Goal: Find specific page/section: Find specific page/section

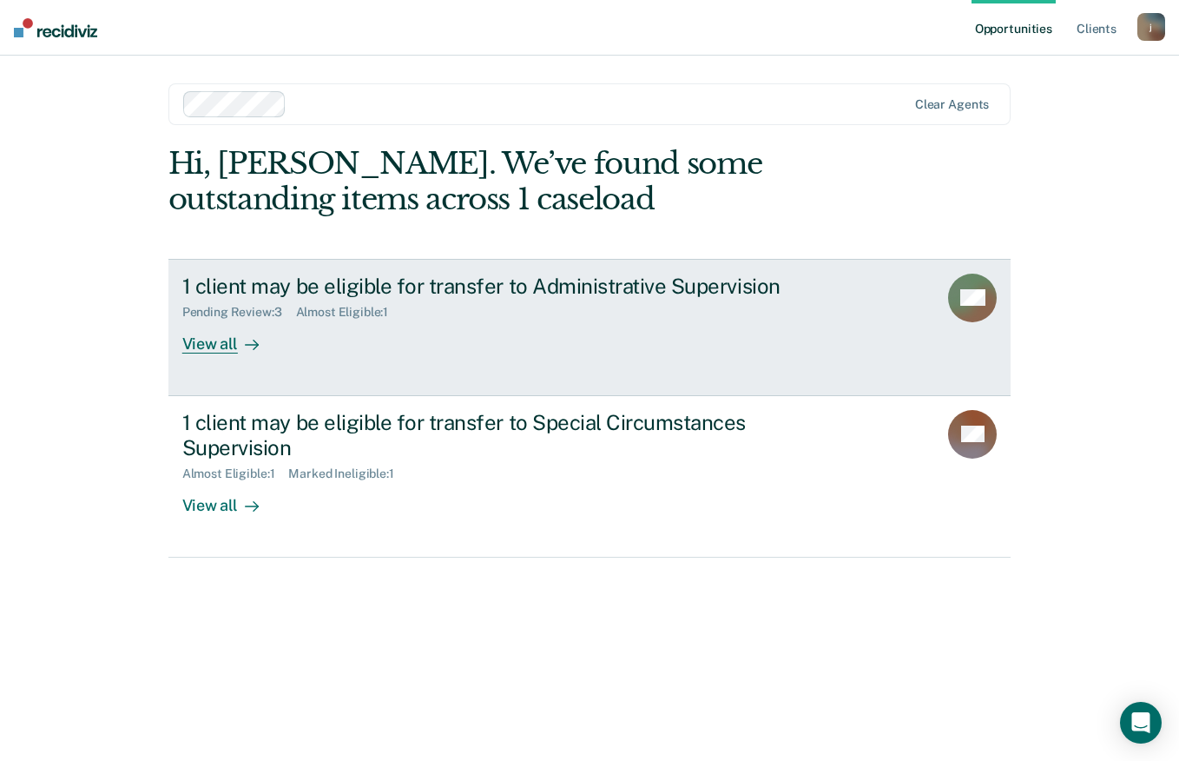
click at [677, 324] on div "1 client may be eligible for transfer to Administrative Supervision Pending Rev…" at bounding box center [507, 314] width 651 height 80
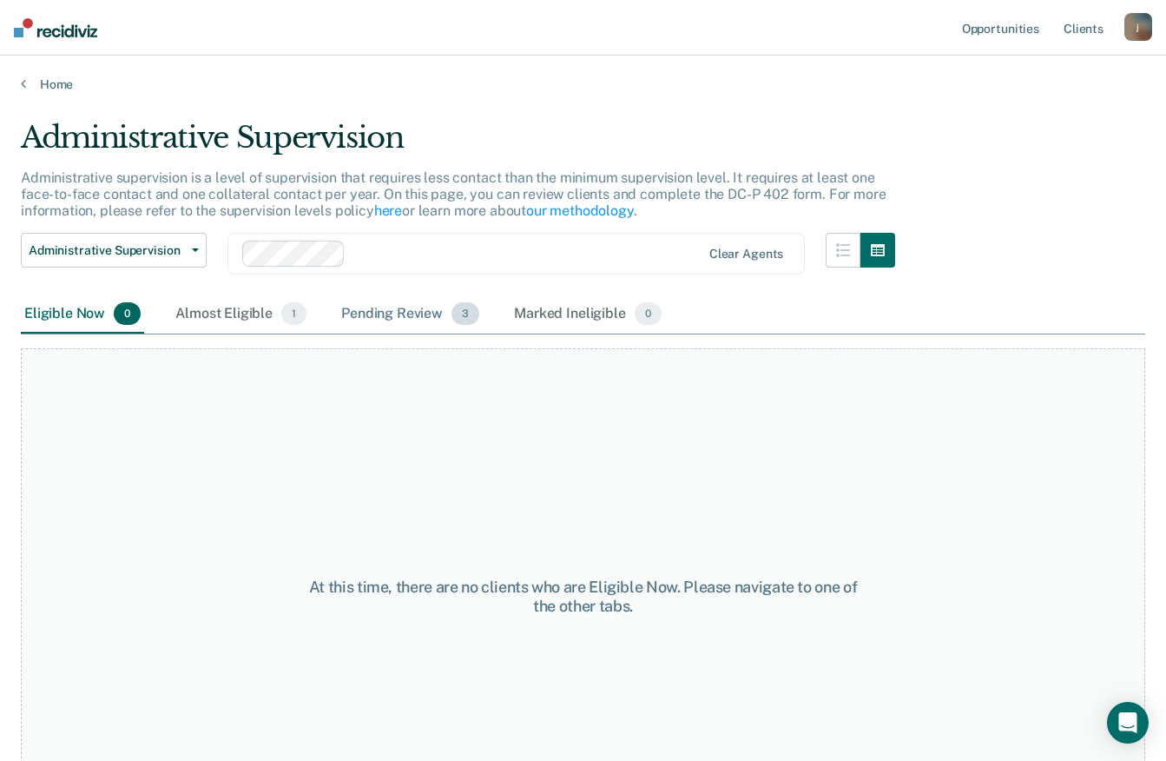
click at [418, 320] on div "Pending Review 3" at bounding box center [410, 314] width 145 height 38
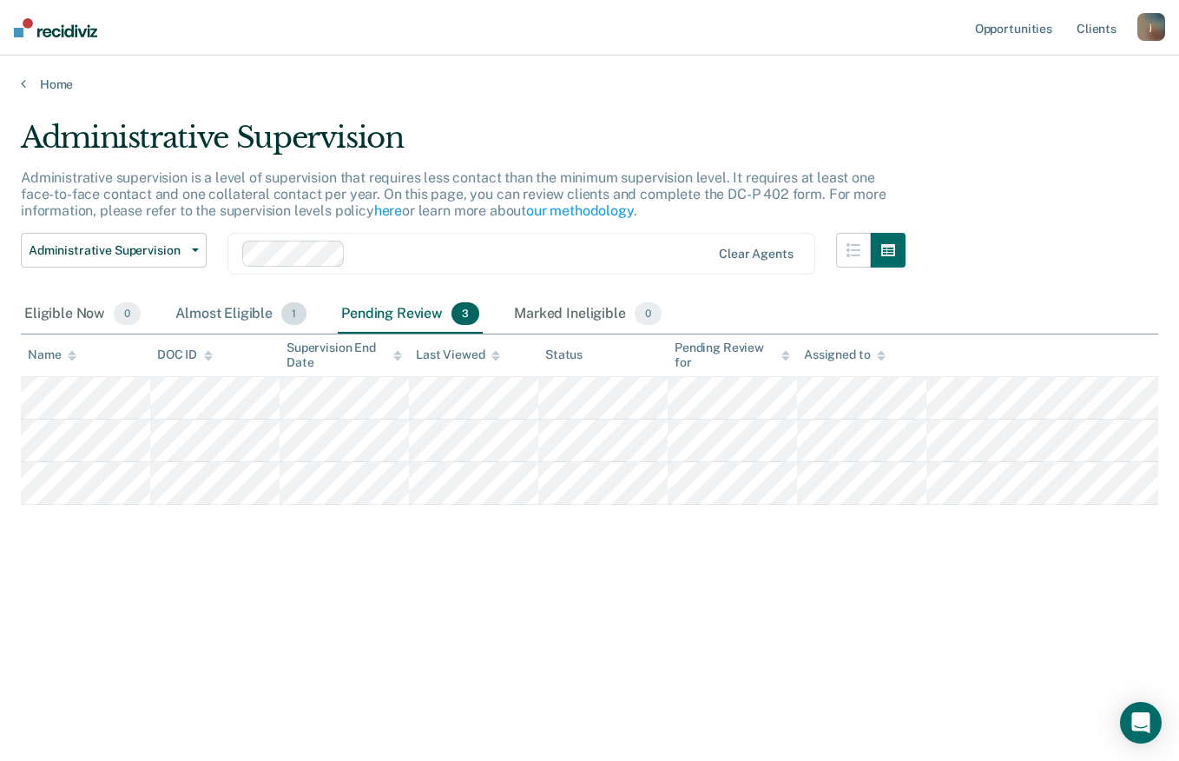
click at [249, 318] on div "Almost Eligible 1" at bounding box center [241, 314] width 138 height 38
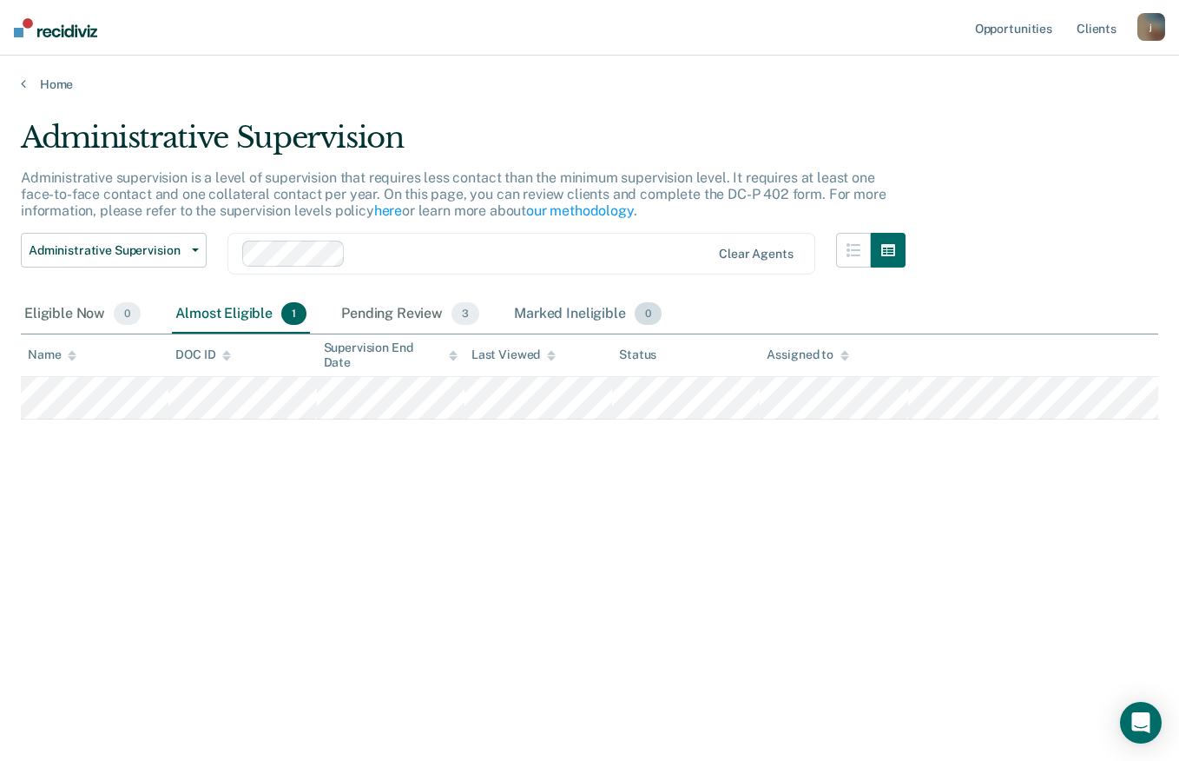
click at [577, 317] on div "Marked Ineligible 0" at bounding box center [588, 314] width 155 height 38
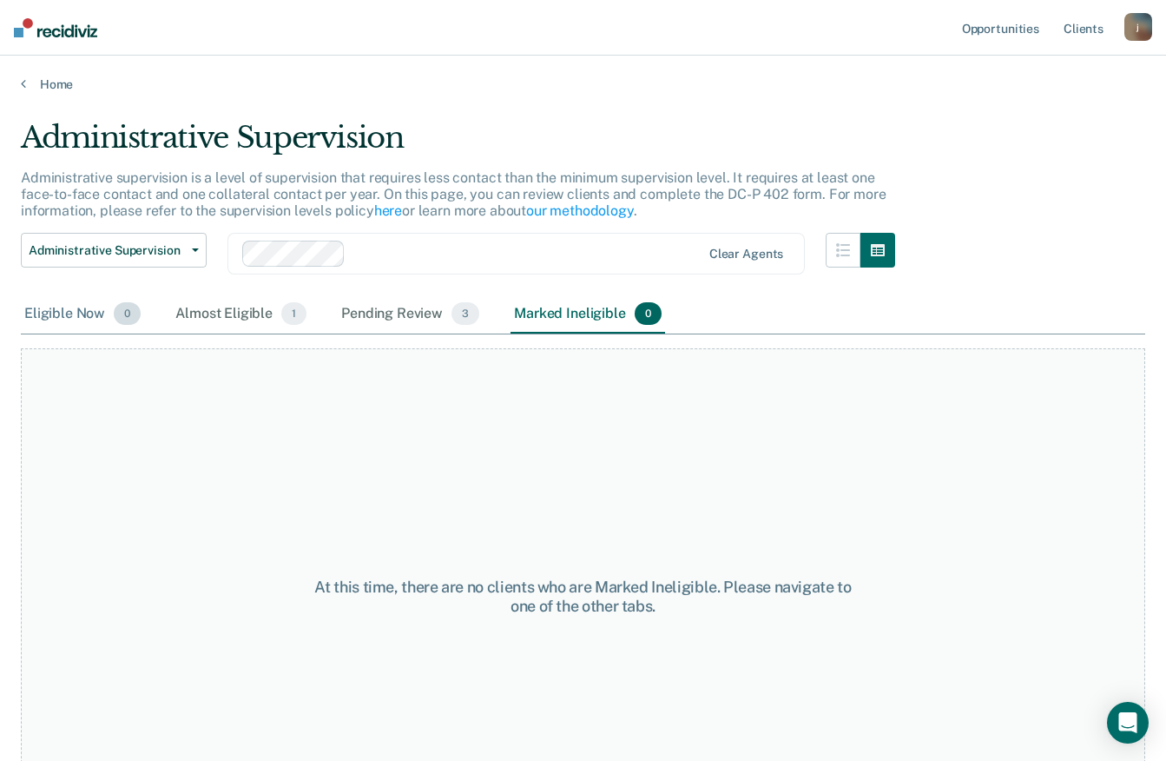
click at [72, 309] on div "Eligible Now 0" at bounding box center [82, 314] width 123 height 38
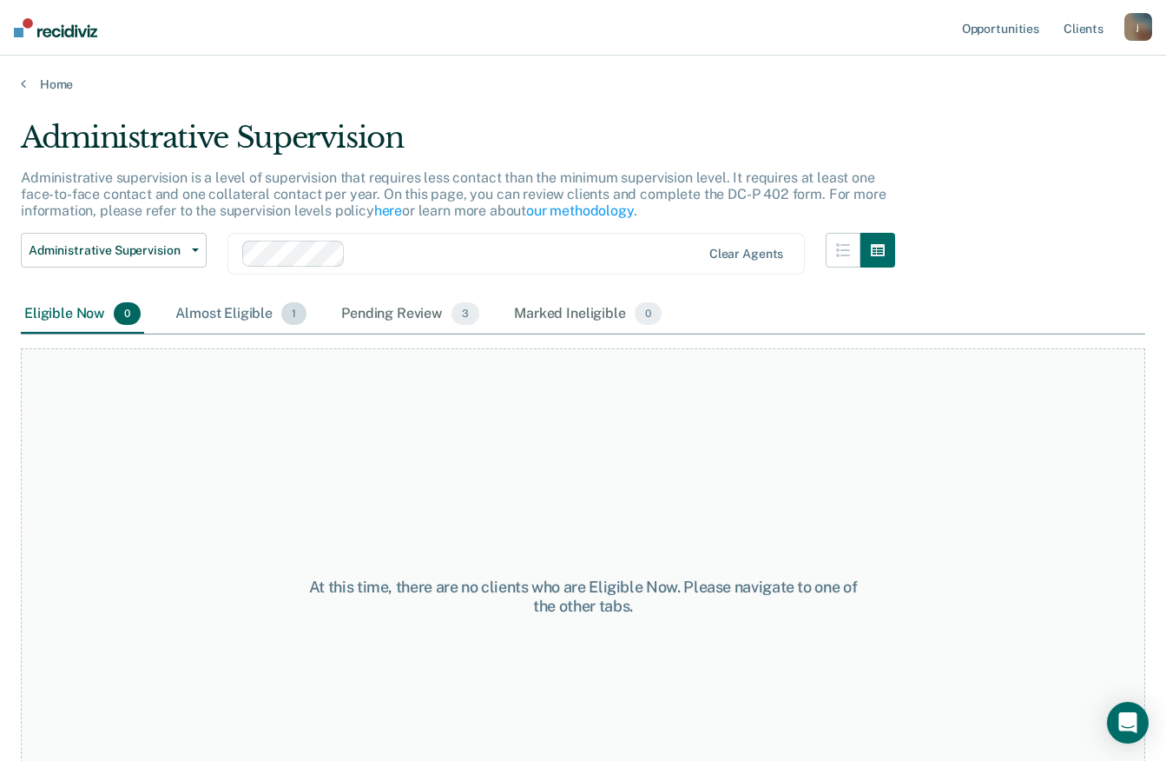
click at [228, 321] on div "Almost Eligible 1" at bounding box center [241, 314] width 138 height 38
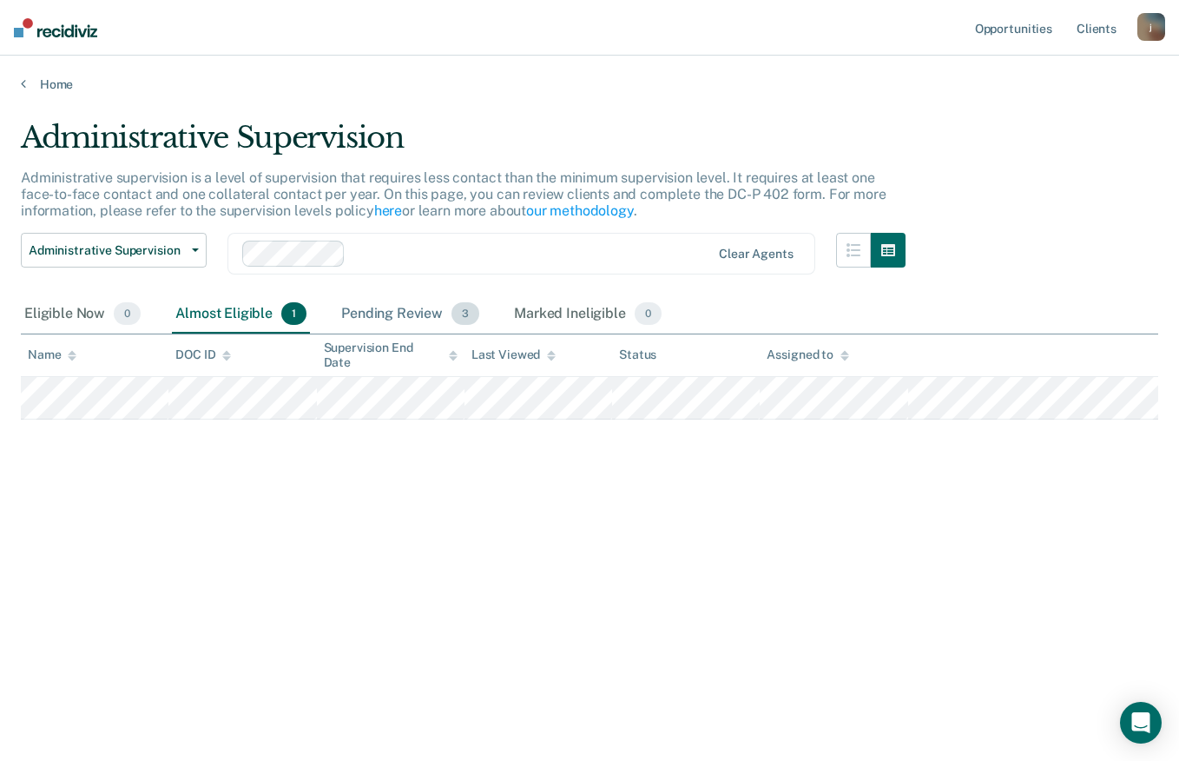
click at [400, 316] on div "Pending Review 3" at bounding box center [410, 314] width 145 height 38
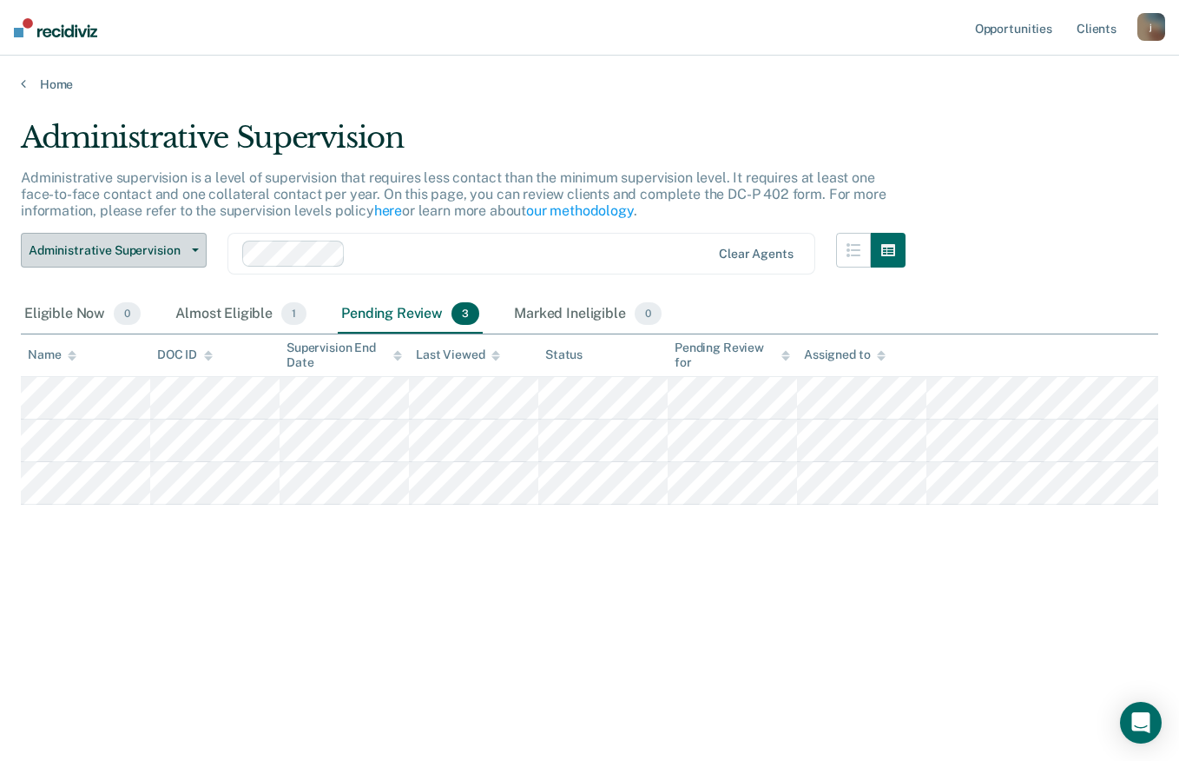
click at [173, 254] on span "Administrative Supervision" at bounding box center [107, 250] width 156 height 15
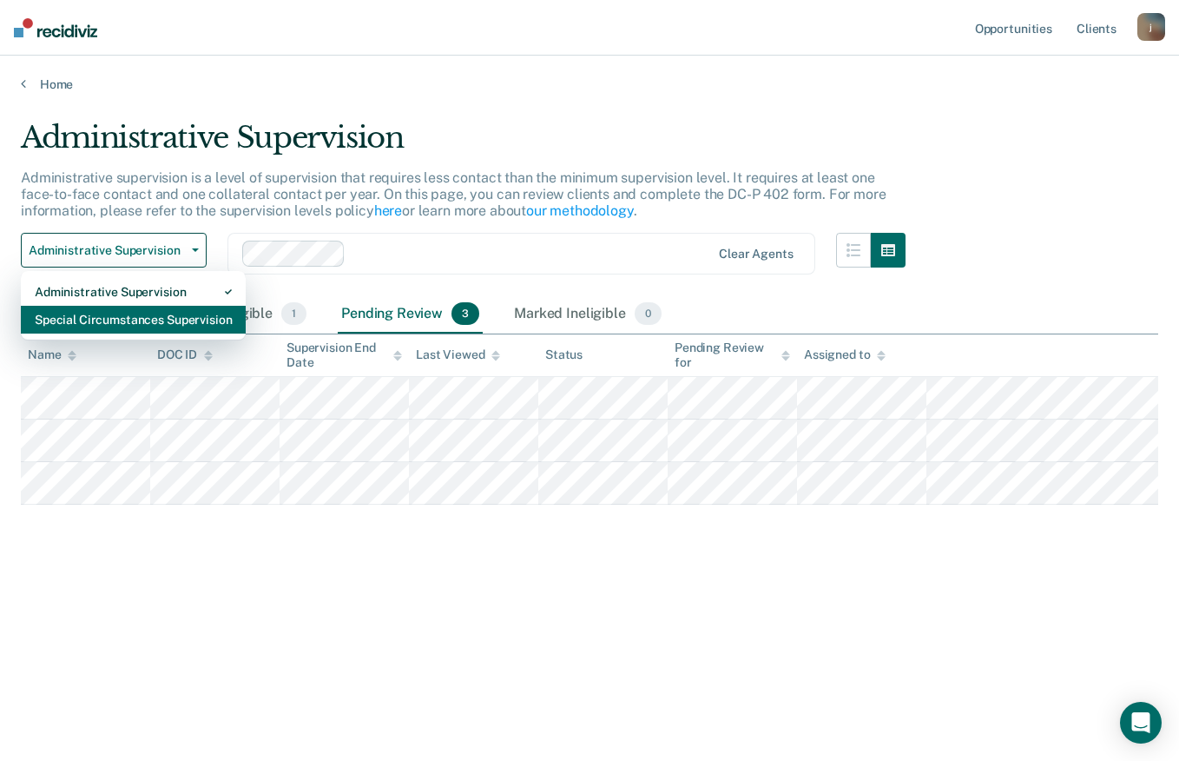
click at [192, 314] on div "Special Circumstances Supervision" at bounding box center [133, 320] width 197 height 28
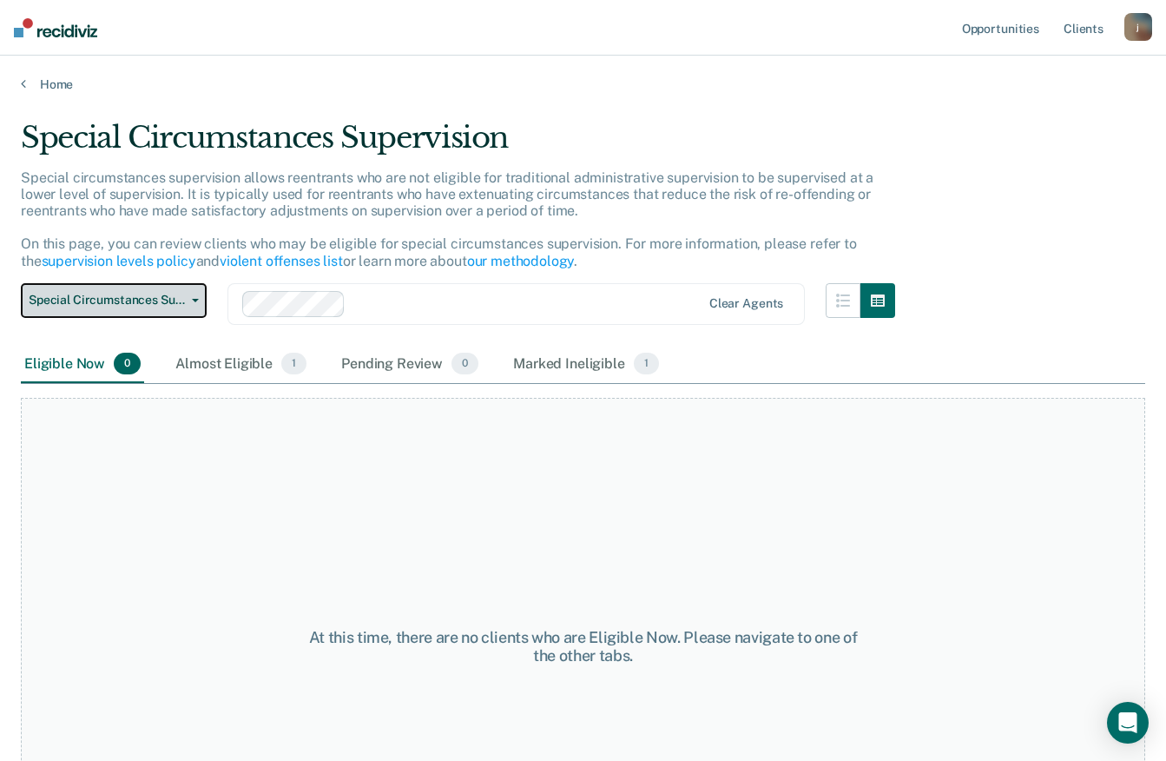
click at [161, 302] on span "Special Circumstances Supervision" at bounding box center [107, 300] width 156 height 15
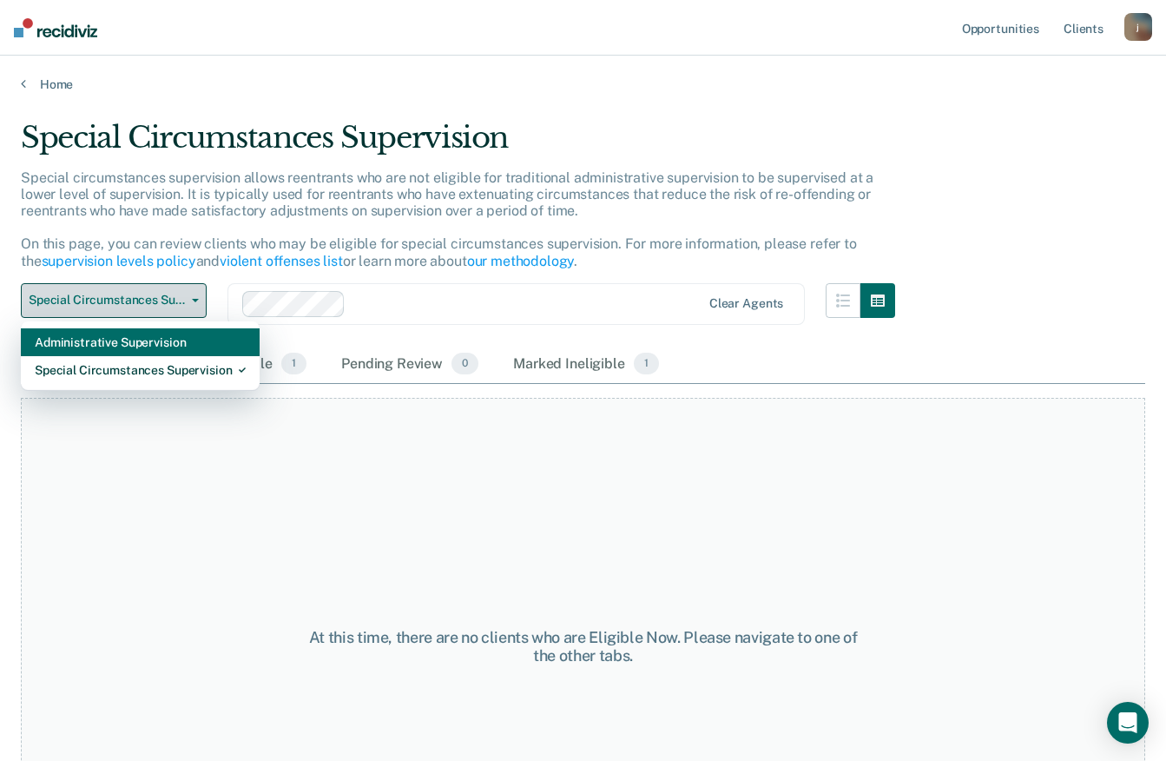
click at [151, 347] on div "Administrative Supervision" at bounding box center [140, 342] width 211 height 28
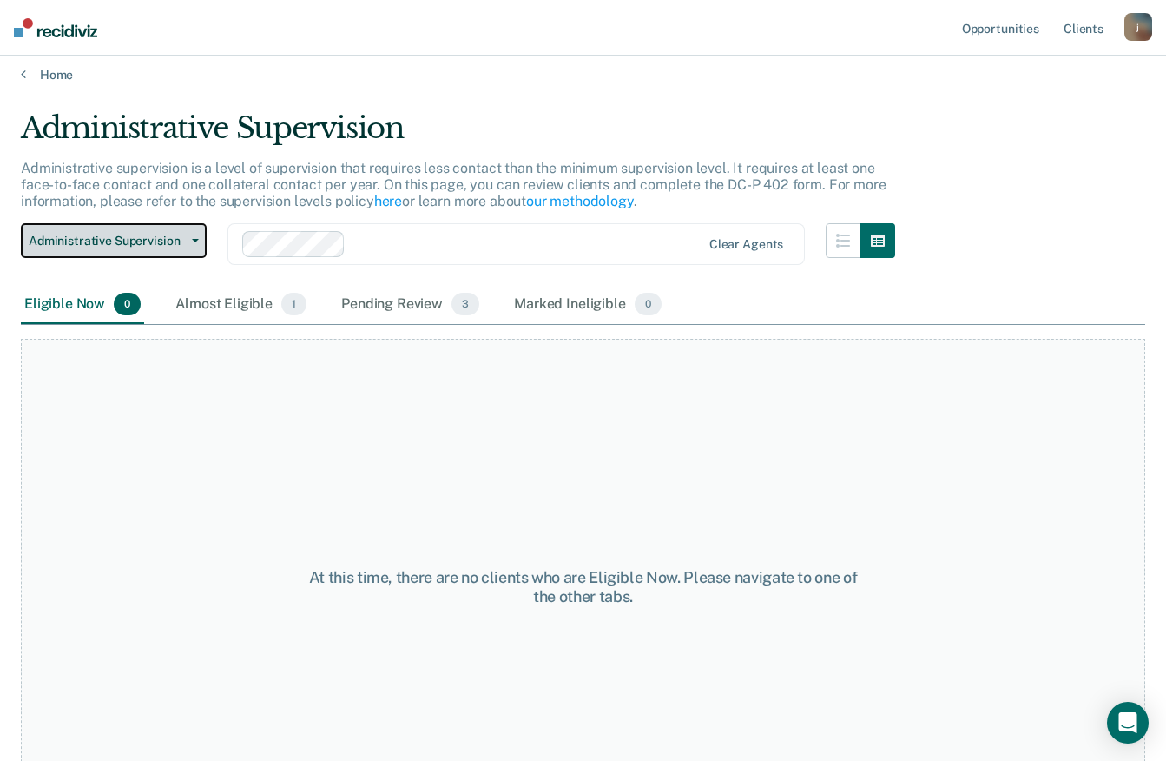
scroll to position [84, 0]
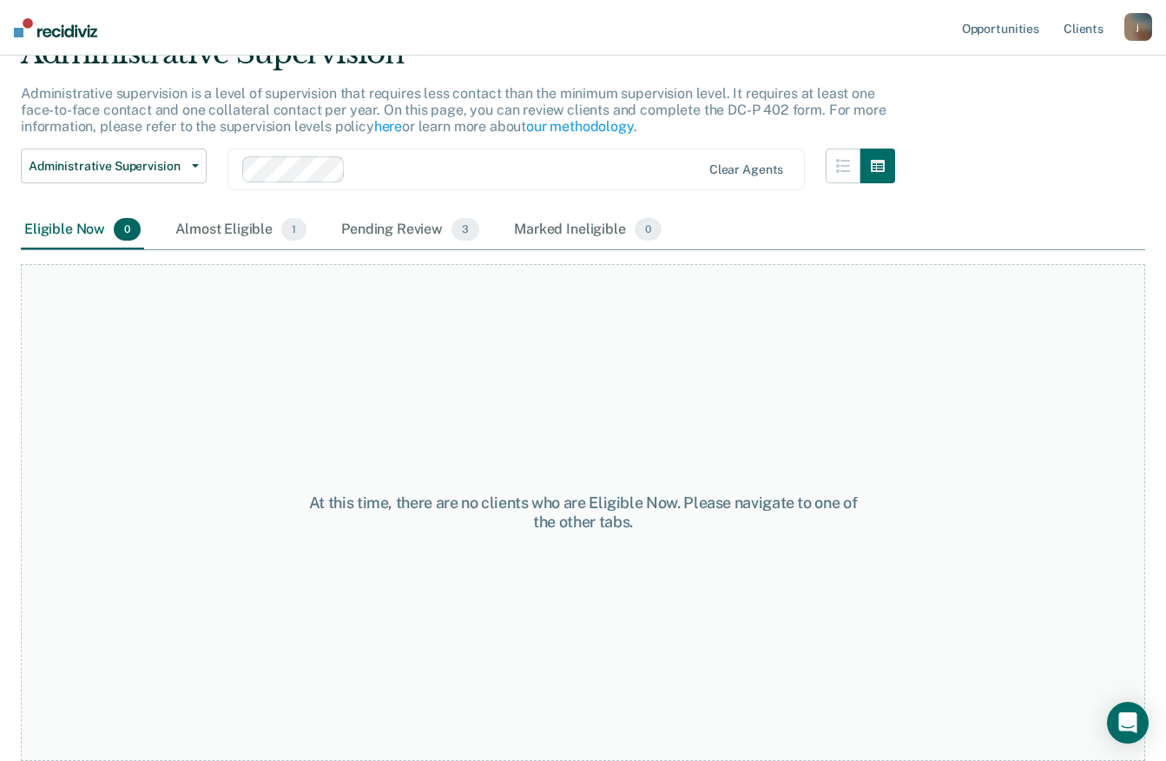
click at [1052, 522] on div "At this time, there are no clients who are Eligible Now. Please navigate to one…" at bounding box center [583, 512] width 1125 height 497
